Goal: Information Seeking & Learning: Learn about a topic

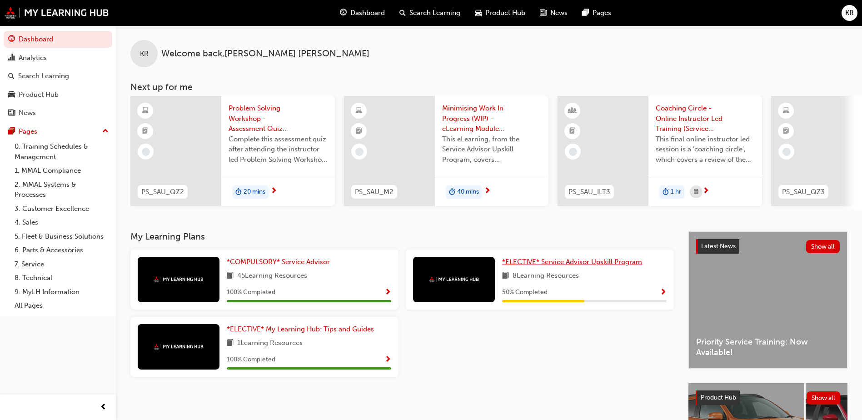
click at [614, 264] on span "*ELECTIVE* Service Advisor Upskill Program" at bounding box center [572, 262] width 140 height 8
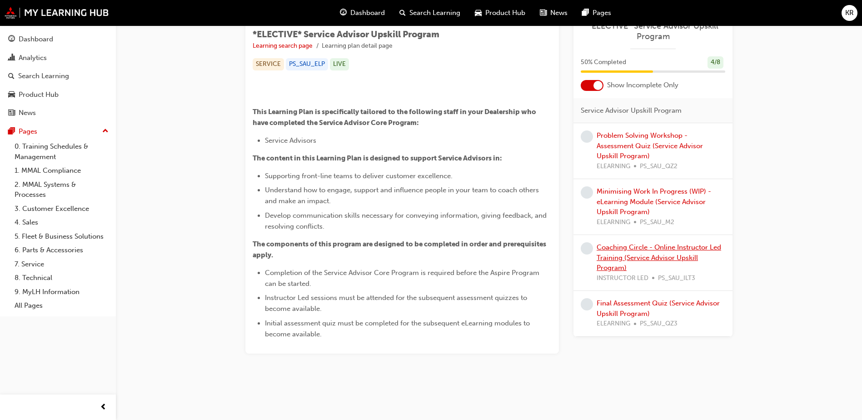
scroll to position [335, 0]
click at [674, 145] on link "Problem Solving Workshop - Assessment Quiz (Service Advisor Upskill Program)" at bounding box center [650, 145] width 106 height 29
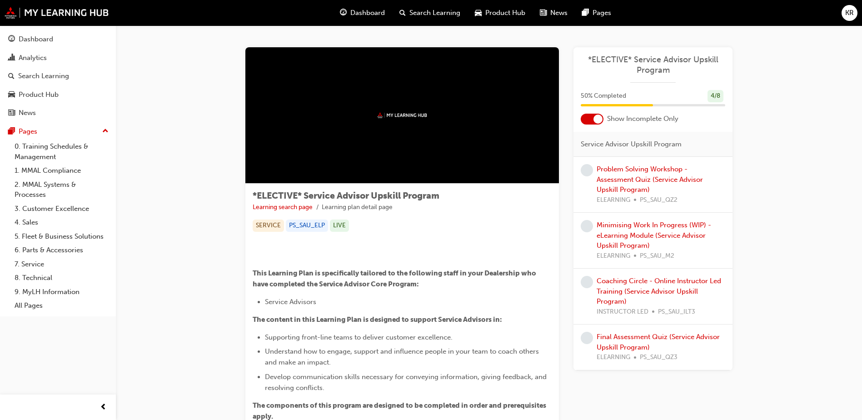
click at [643, 230] on div "Minimising Work In Progress (WIP) - eLearning Module (Service Advisor Upskill P…" at bounding box center [661, 240] width 129 height 41
click at [645, 236] on link "Minimising Work In Progress (WIP) - eLearning Module (Service Advisor Upskill P…" at bounding box center [654, 235] width 115 height 29
